Goal: Task Accomplishment & Management: Use online tool/utility

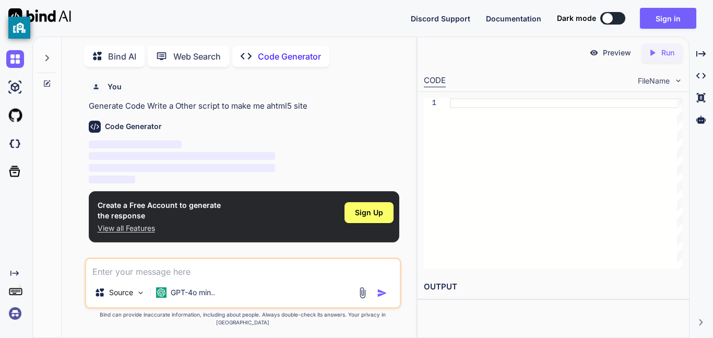
scroll to position [4, 0]
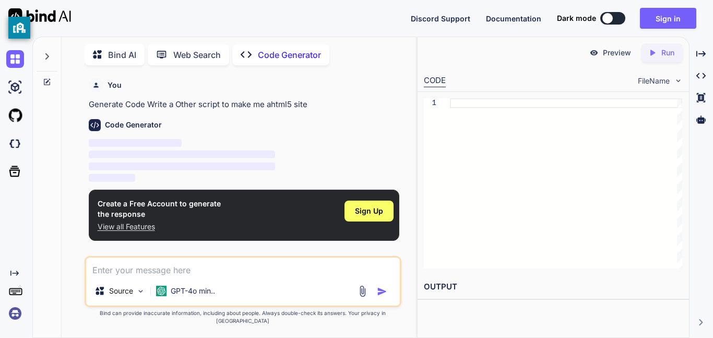
click at [610, 11] on div "Discord Support Documentation Dark mode Sign in Created with Pixso." at bounding box center [558, 18] width 294 height 21
click at [611, 23] on button at bounding box center [612, 18] width 25 height 13
type textarea "x"
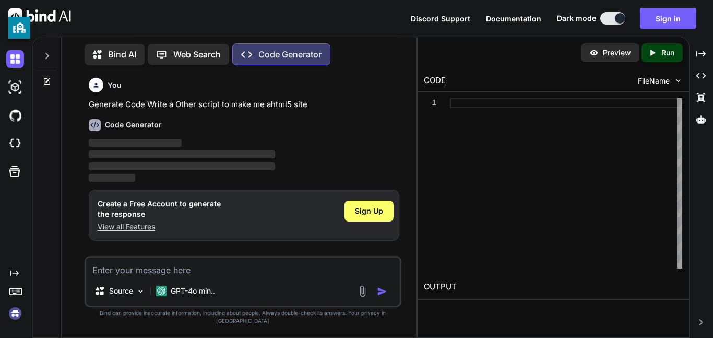
click at [109, 229] on p "View all Features" at bounding box center [159, 226] width 123 height 10
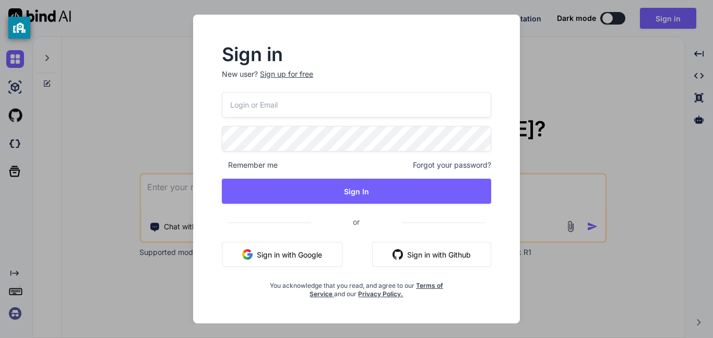
click at [291, 79] on p "New user? Sign up for free" at bounding box center [356, 80] width 269 height 23
click at [284, 74] on div "Sign up for free" at bounding box center [286, 74] width 53 height 10
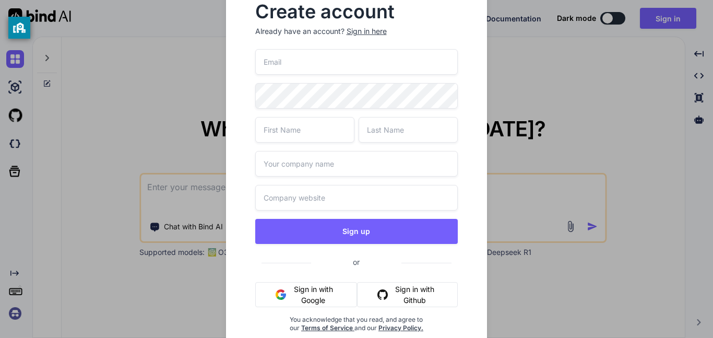
click at [313, 153] on input "text" at bounding box center [356, 164] width 203 height 26
click at [295, 190] on div "Sign up or Sign in with Google Sign in with Github You acknowledge that you rea…" at bounding box center [356, 203] width 203 height 308
